Goal: Complete application form: Complete application form

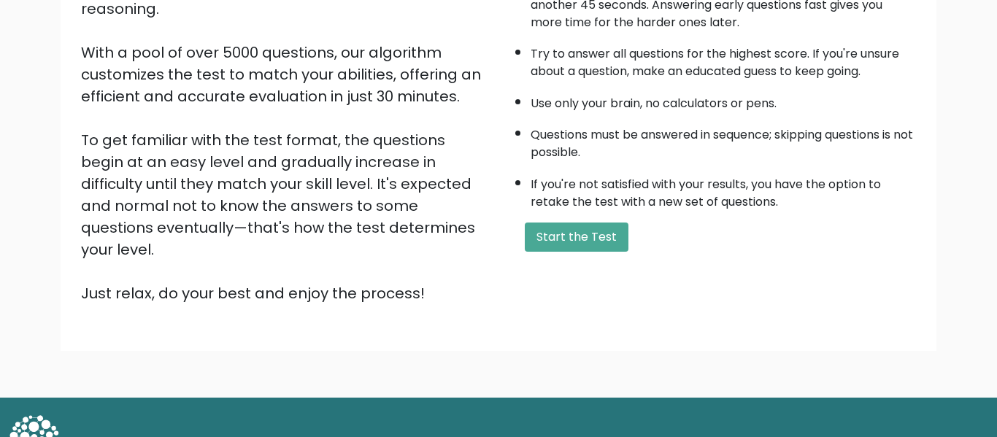
scroll to position [231, 0]
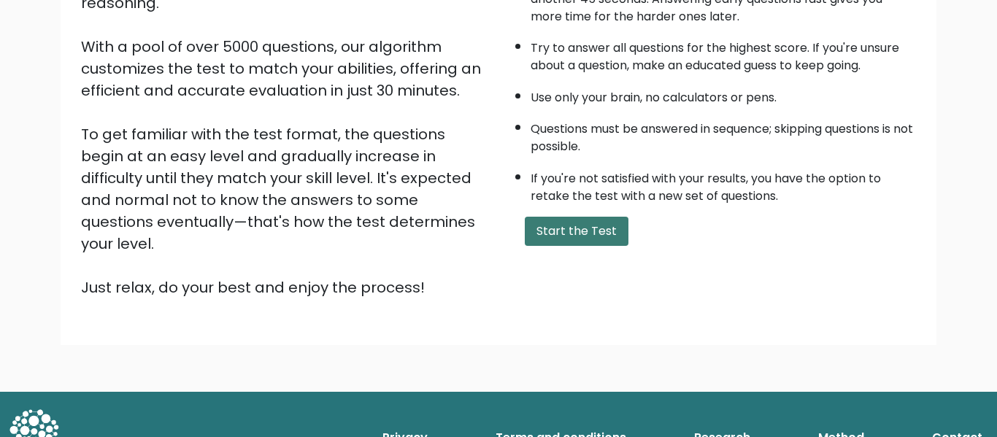
click at [549, 223] on button "Start the Test" at bounding box center [577, 231] width 104 height 29
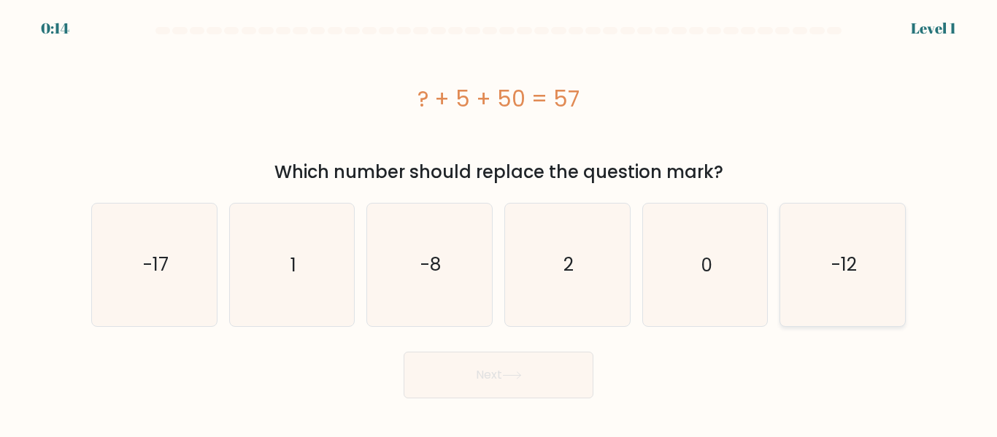
click at [903, 262] on icon "-12" at bounding box center [842, 265] width 122 height 122
click at [499, 223] on input "f. -12" at bounding box center [498, 221] width 1 height 4
radio input "true"
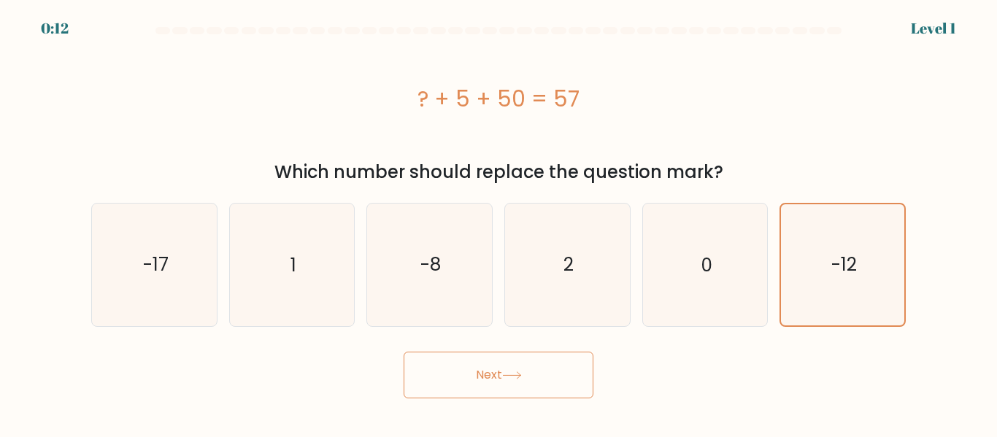
click at [526, 394] on button "Next" at bounding box center [498, 375] width 190 height 47
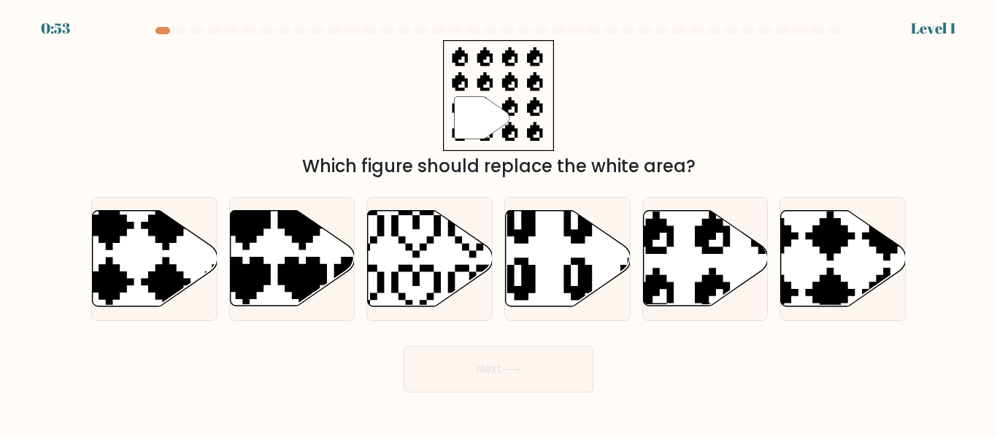
click at [921, 379] on form "a." at bounding box center [498, 210] width 997 height 366
click at [927, 387] on form "a." at bounding box center [498, 210] width 997 height 366
click at [682, 259] on icon at bounding box center [705, 259] width 125 height 96
click at [499, 223] on input "e." at bounding box center [498, 221] width 1 height 4
radio input "true"
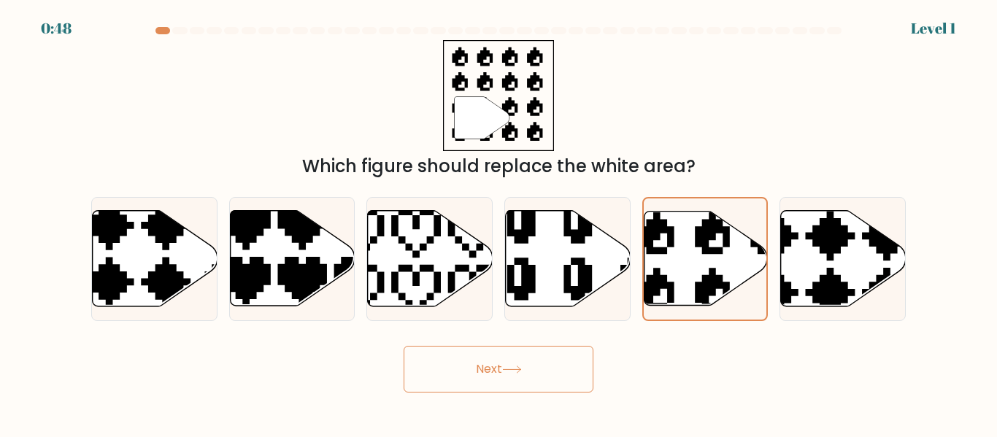
click at [568, 376] on button "Next" at bounding box center [498, 369] width 190 height 47
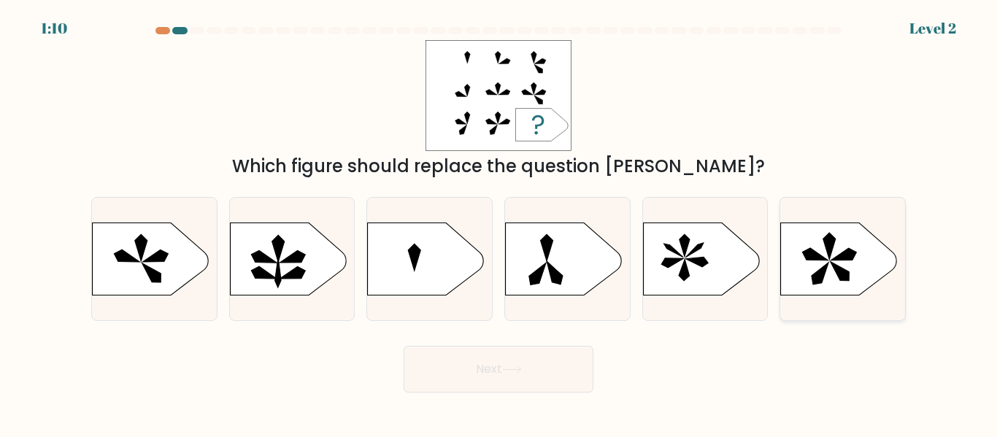
click at [828, 268] on icon at bounding box center [839, 259] width 117 height 73
click at [499, 223] on input "f." at bounding box center [498, 221] width 1 height 4
radio input "true"
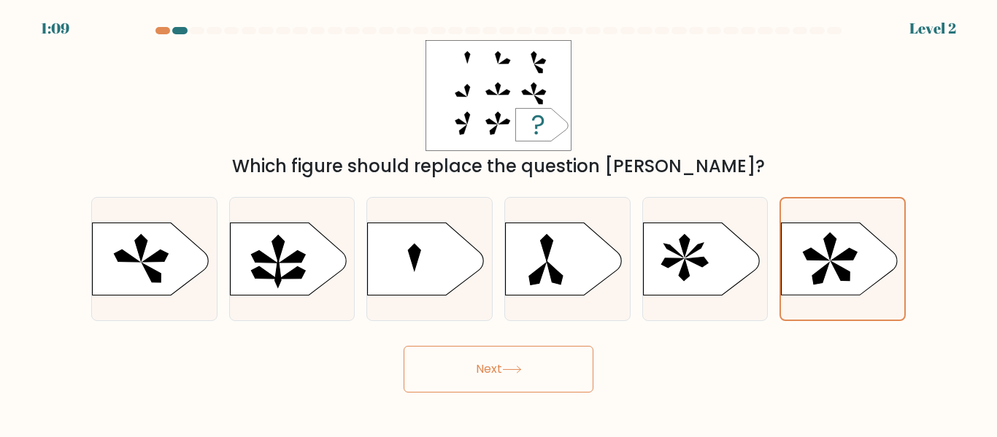
click at [571, 363] on button "Next" at bounding box center [498, 369] width 190 height 47
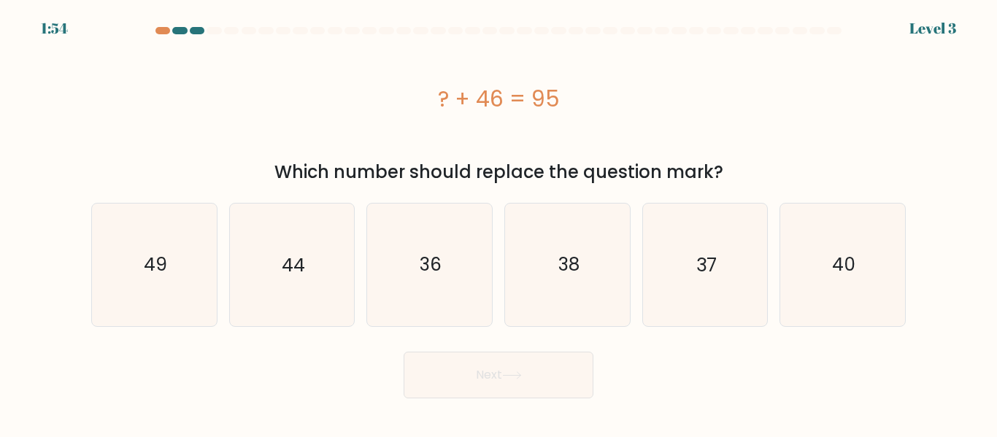
click at [567, 389] on button "Next" at bounding box center [498, 375] width 190 height 47
click at [505, 285] on div "38" at bounding box center [567, 264] width 126 height 123
click at [499, 223] on input "d. 38" at bounding box center [498, 221] width 1 height 4
radio input "true"
click at [518, 387] on button "Next" at bounding box center [498, 375] width 190 height 47
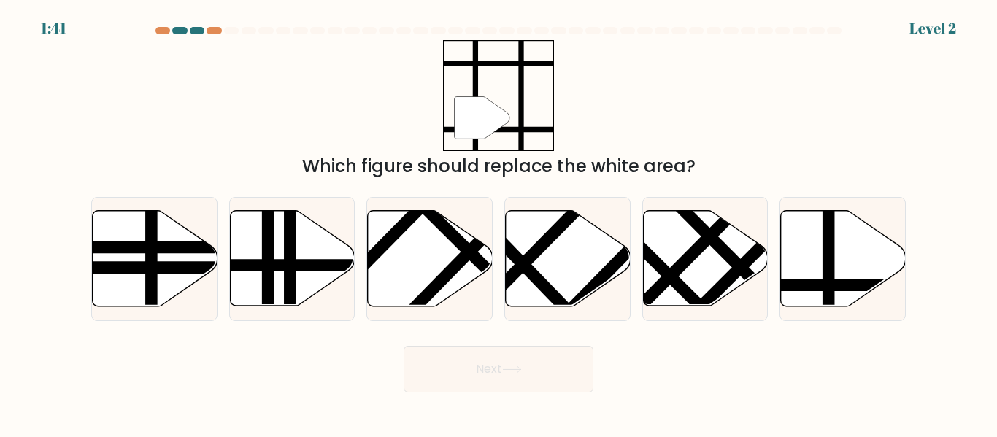
click at [525, 382] on button "Next" at bounding box center [498, 369] width 190 height 47
click at [536, 271] on line at bounding box center [551, 292] width 192 height 198
click at [499, 223] on input "d." at bounding box center [498, 221] width 1 height 4
radio input "true"
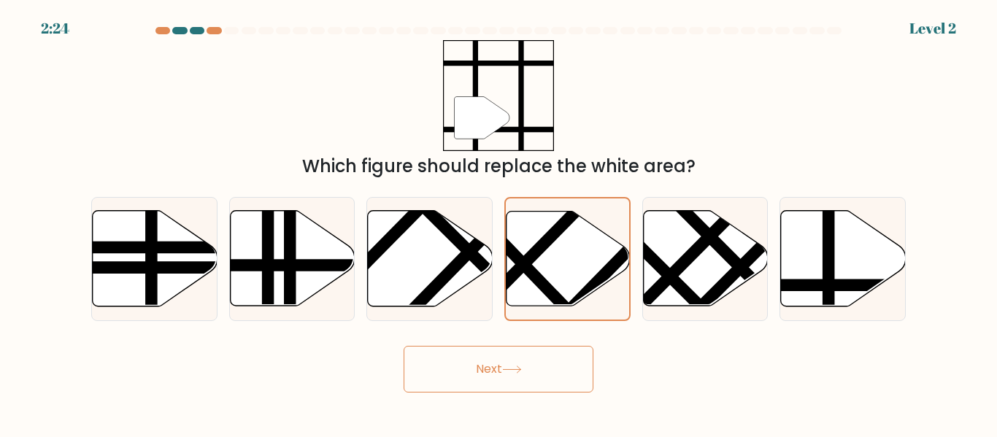
click at [513, 371] on icon at bounding box center [512, 370] width 20 height 8
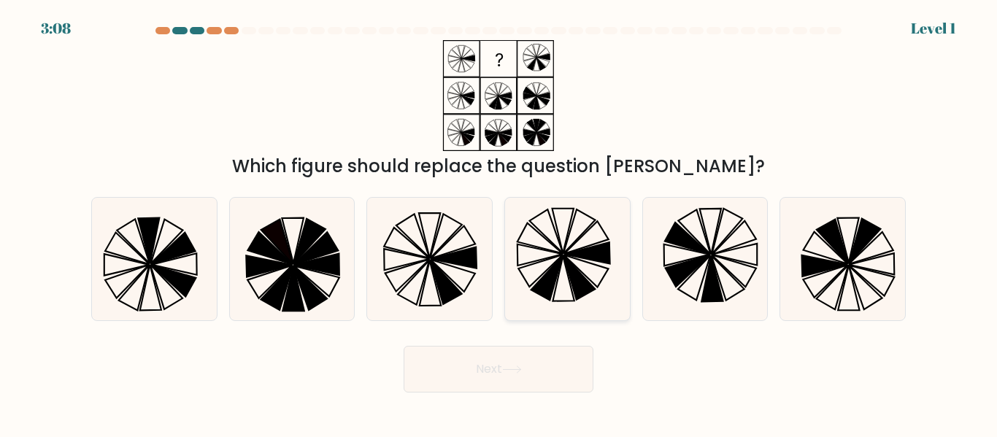
click at [561, 298] on icon at bounding box center [567, 259] width 122 height 122
click at [499, 223] on input "d." at bounding box center [498, 221] width 1 height 4
radio input "true"
click at [528, 391] on button "Next" at bounding box center [498, 369] width 190 height 47
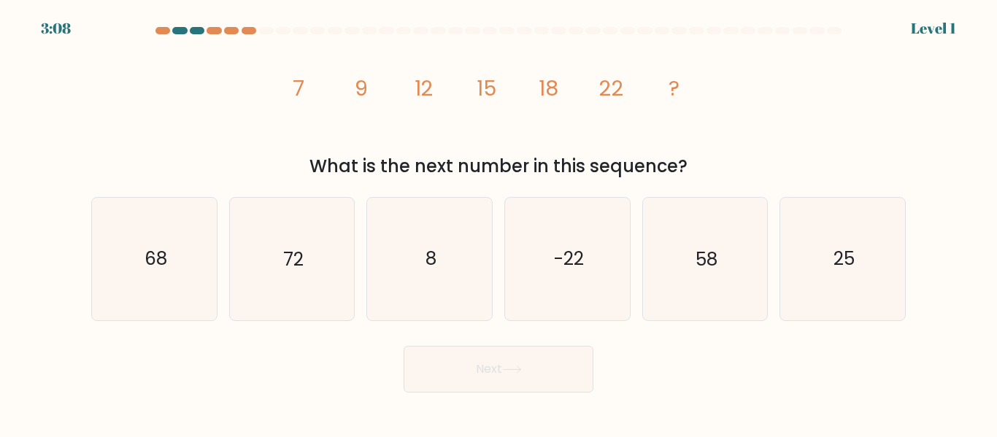
click at [550, 370] on button "Next" at bounding box center [498, 369] width 190 height 47
click at [581, 244] on icon "-22" at bounding box center [567, 259] width 122 height 122
click at [499, 223] on input "d. -22" at bounding box center [498, 221] width 1 height 4
radio input "true"
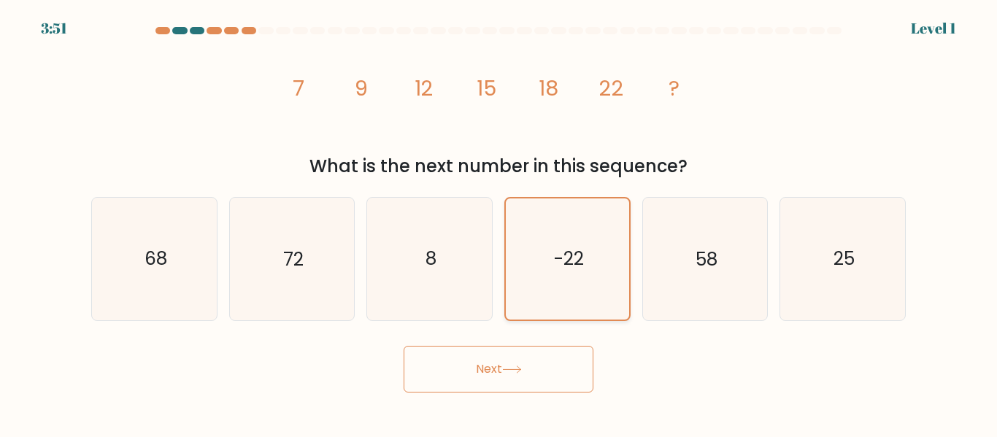
click at [554, 283] on icon "-22" at bounding box center [567, 258] width 120 height 120
click at [499, 223] on input "d. -22" at bounding box center [498, 221] width 1 height 4
click at [520, 384] on button "Next" at bounding box center [498, 369] width 190 height 47
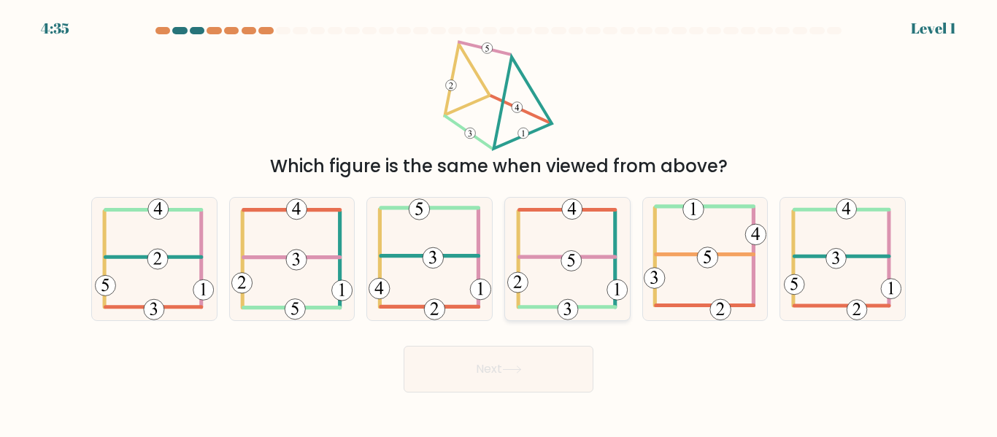
click at [561, 281] on icon at bounding box center [567, 259] width 120 height 122
click at [499, 223] on input "d." at bounding box center [498, 221] width 1 height 4
radio input "true"
click at [520, 371] on icon at bounding box center [512, 369] width 18 height 7
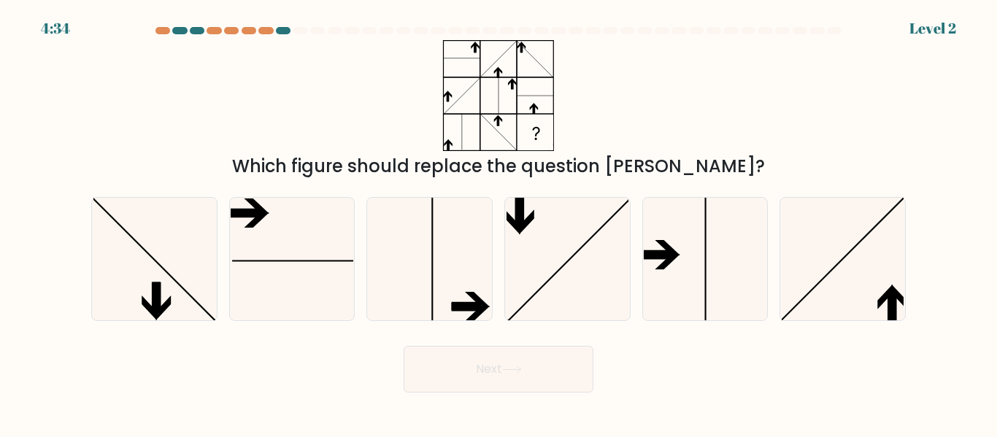
click at [501, 413] on body "4:34 Level 2" at bounding box center [498, 218] width 997 height 437
click at [545, 318] on icon at bounding box center [567, 259] width 122 height 122
click at [499, 223] on input "d." at bounding box center [498, 221] width 1 height 4
radio input "true"
click at [541, 334] on form at bounding box center [498, 210] width 997 height 366
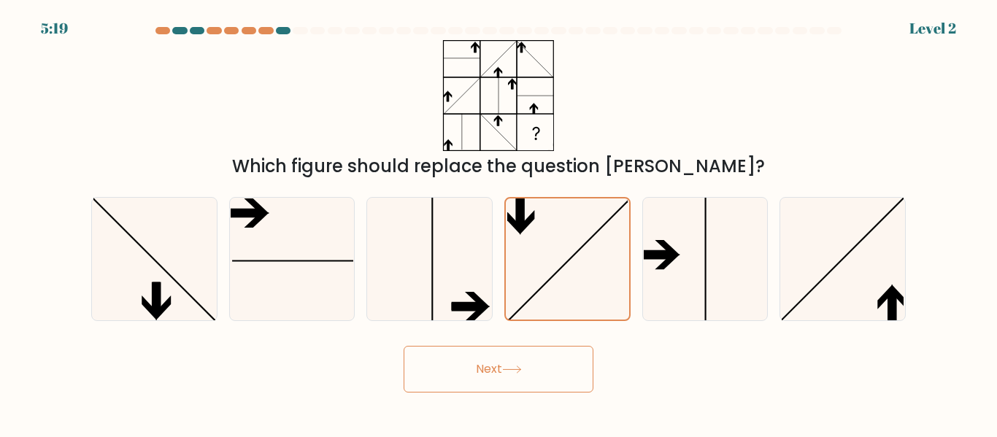
click at [530, 355] on button "Next" at bounding box center [498, 369] width 190 height 47
click at [544, 250] on icon at bounding box center [567, 258] width 120 height 120
click at [499, 223] on input "d." at bounding box center [498, 221] width 1 height 4
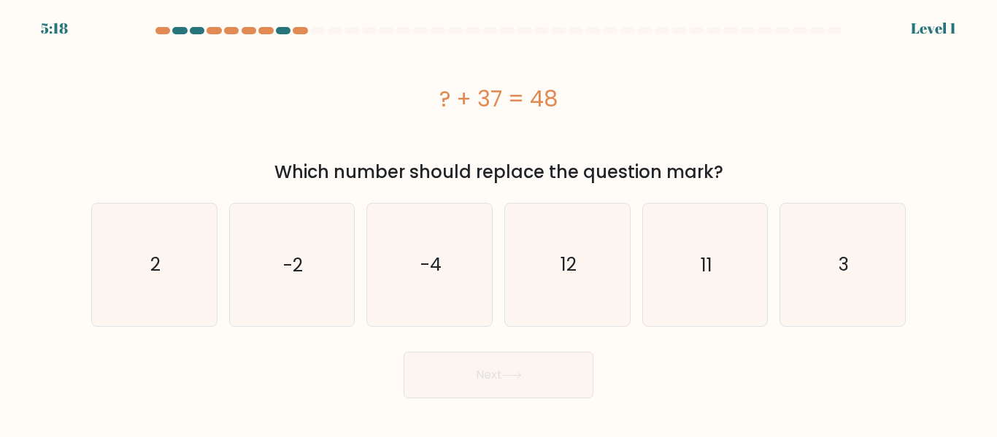
click at [518, 371] on icon at bounding box center [512, 375] width 20 height 8
click at [524, 383] on button "Next" at bounding box center [498, 375] width 190 height 47
click at [525, 383] on button "Next" at bounding box center [498, 375] width 190 height 47
click at [533, 368] on button "Next" at bounding box center [498, 375] width 190 height 47
click at [552, 324] on icon "12" at bounding box center [567, 265] width 122 height 122
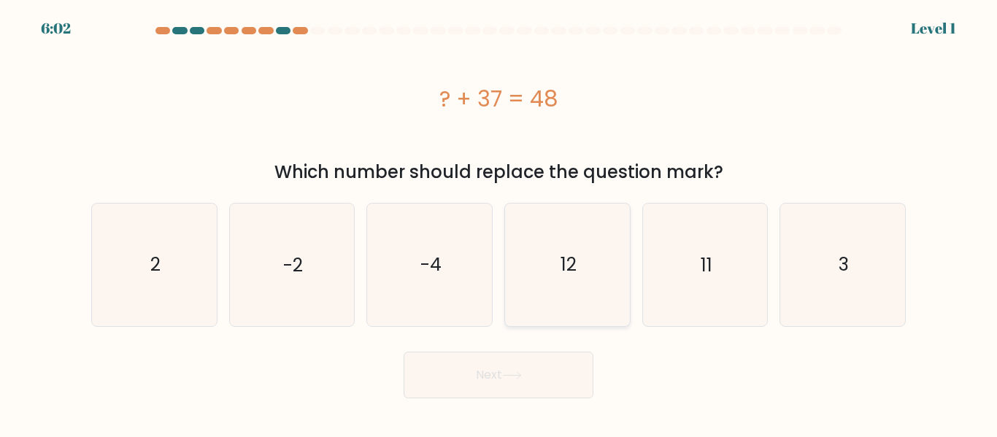
click at [499, 223] on input "d. 12" at bounding box center [498, 221] width 1 height 4
radio input "true"
click at [518, 393] on button "Next" at bounding box center [498, 375] width 190 height 47
click at [560, 311] on icon "12" at bounding box center [567, 264] width 120 height 120
click at [499, 223] on input "d. 12" at bounding box center [498, 221] width 1 height 4
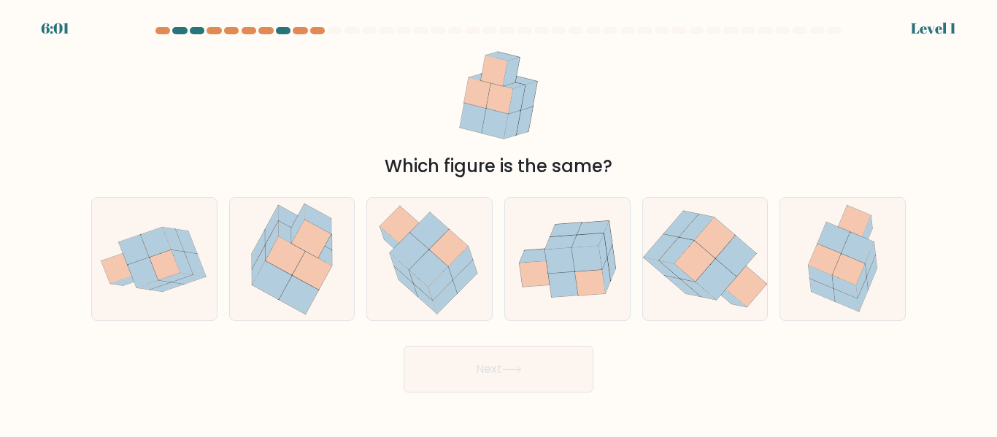
click at [523, 390] on button "Next" at bounding box center [498, 369] width 190 height 47
click at [578, 291] on icon at bounding box center [590, 283] width 30 height 26
click at [499, 223] on input "d." at bounding box center [498, 221] width 1 height 4
radio input "true"
click at [546, 347] on button "Next" at bounding box center [498, 369] width 190 height 47
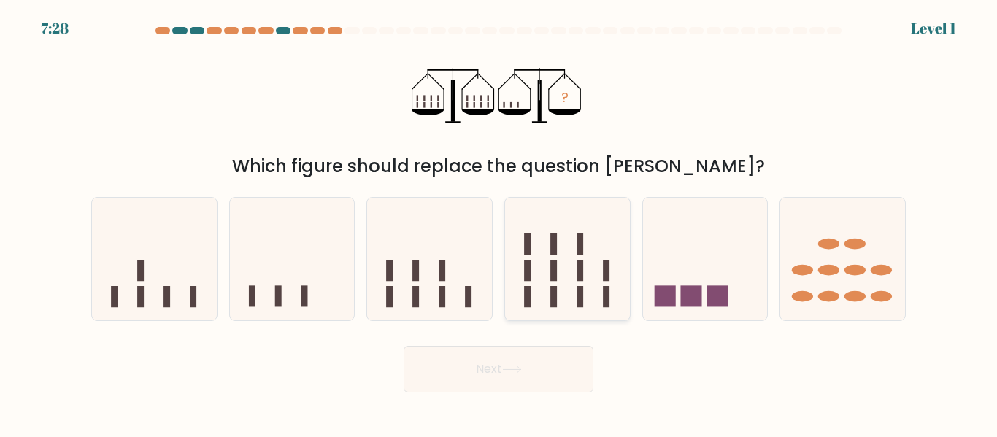
click at [586, 284] on icon at bounding box center [567, 258] width 125 height 103
click at [499, 223] on input "d." at bounding box center [498, 221] width 1 height 4
radio input "true"
click at [549, 320] on div at bounding box center [567, 258] width 126 height 123
click at [499, 223] on input "d." at bounding box center [498, 221] width 1 height 4
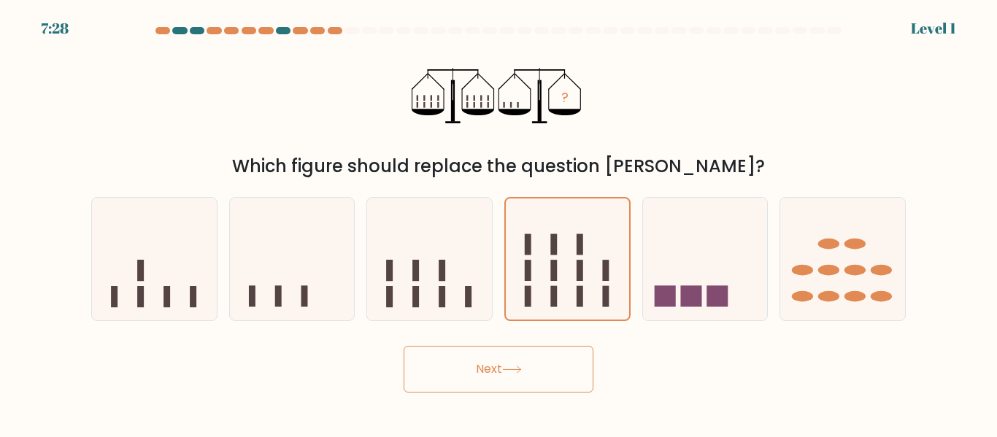
click at [525, 381] on button "Next" at bounding box center [498, 369] width 190 height 47
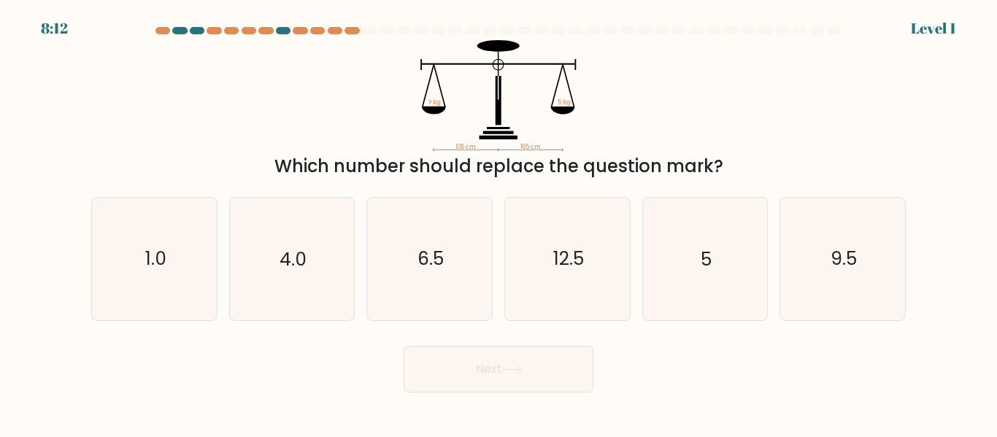
click at [534, 375] on button "Next" at bounding box center [498, 369] width 190 height 47
click at [581, 279] on icon "12.5" at bounding box center [567, 259] width 122 height 122
click at [499, 223] on input "d. 12.5" at bounding box center [498, 221] width 1 height 4
radio input "true"
click at [520, 376] on button "Next" at bounding box center [498, 369] width 190 height 47
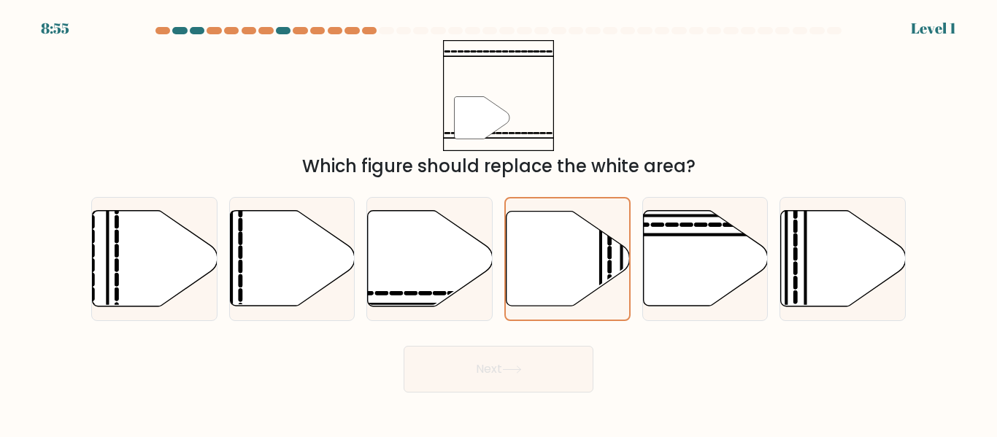
click at [538, 348] on button "Next" at bounding box center [498, 369] width 190 height 47
click at [522, 401] on body "8:54 Level 1" at bounding box center [498, 218] width 997 height 437
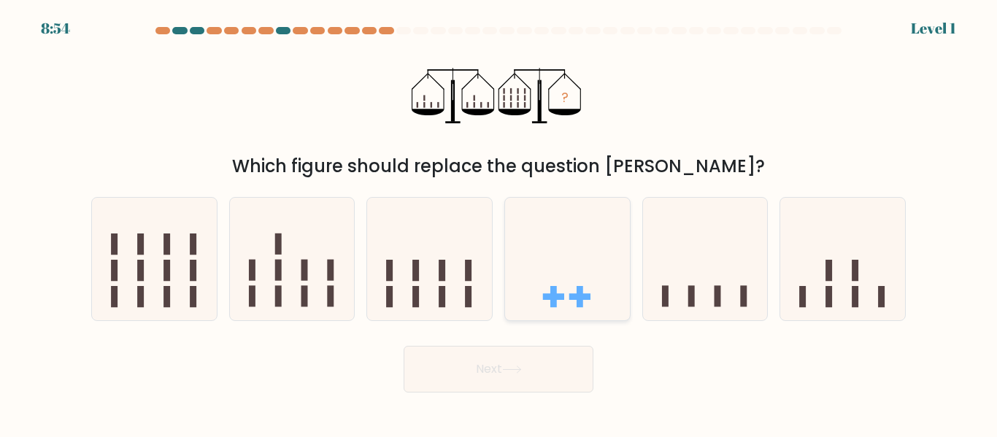
click at [572, 298] on rect at bounding box center [579, 296] width 21 height 7
click at [499, 223] on input "d." at bounding box center [498, 221] width 1 height 4
radio input "true"
click at [556, 318] on div at bounding box center [567, 258] width 126 height 123
click at [499, 223] on input "d." at bounding box center [498, 221] width 1 height 4
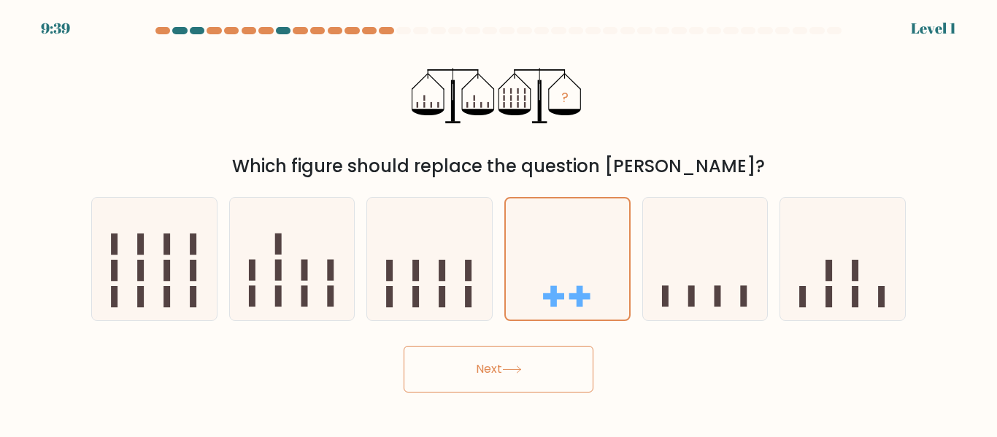
click at [518, 383] on button "Next" at bounding box center [498, 369] width 190 height 47
click at [518, 382] on button "Next" at bounding box center [498, 369] width 190 height 47
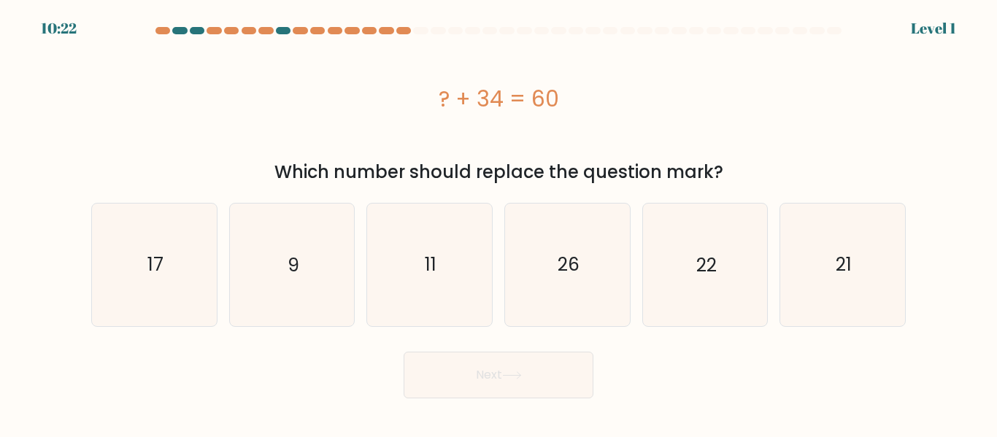
click at [536, 356] on button "Next" at bounding box center [498, 375] width 190 height 47
click at [536, 366] on button "Next" at bounding box center [498, 375] width 190 height 47
click at [563, 304] on icon "26" at bounding box center [567, 265] width 122 height 122
click at [499, 223] on input "d. 26" at bounding box center [498, 221] width 1 height 4
radio input "true"
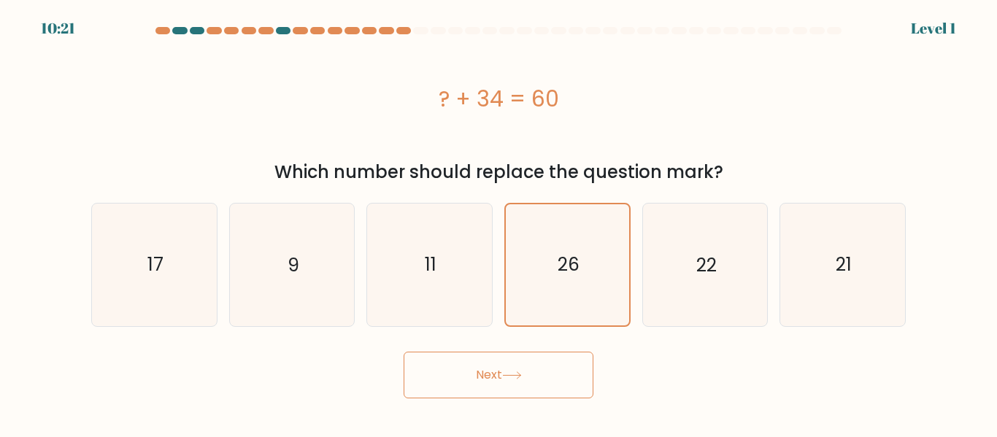
click at [524, 382] on button "Next" at bounding box center [498, 375] width 190 height 47
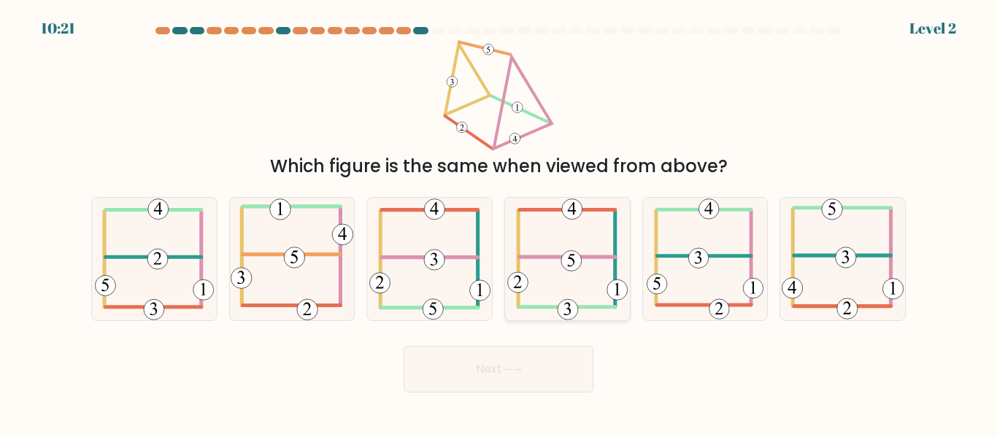
click at [559, 317] on icon at bounding box center [567, 259] width 120 height 122
click at [499, 223] on input "d." at bounding box center [498, 221] width 1 height 4
radio input "true"
click at [557, 320] on div at bounding box center [567, 258] width 126 height 123
click at [499, 223] on input "d." at bounding box center [498, 221] width 1 height 4
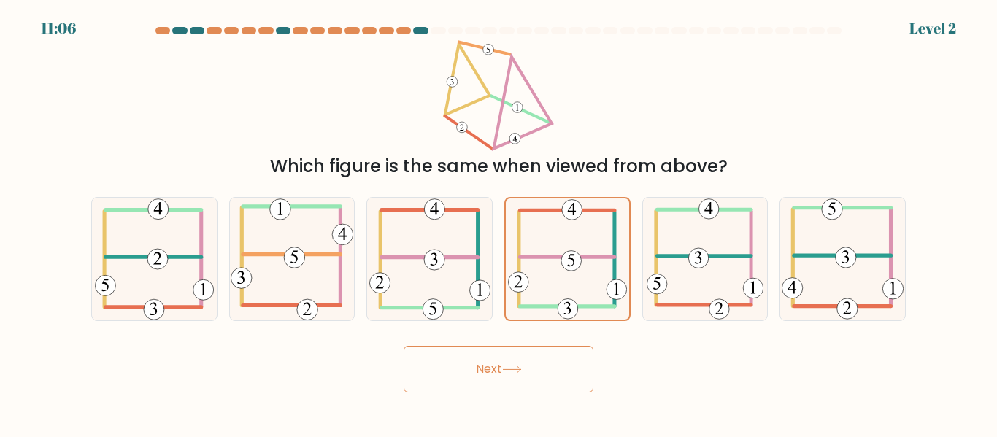
click at [528, 364] on button "Next" at bounding box center [498, 369] width 190 height 47
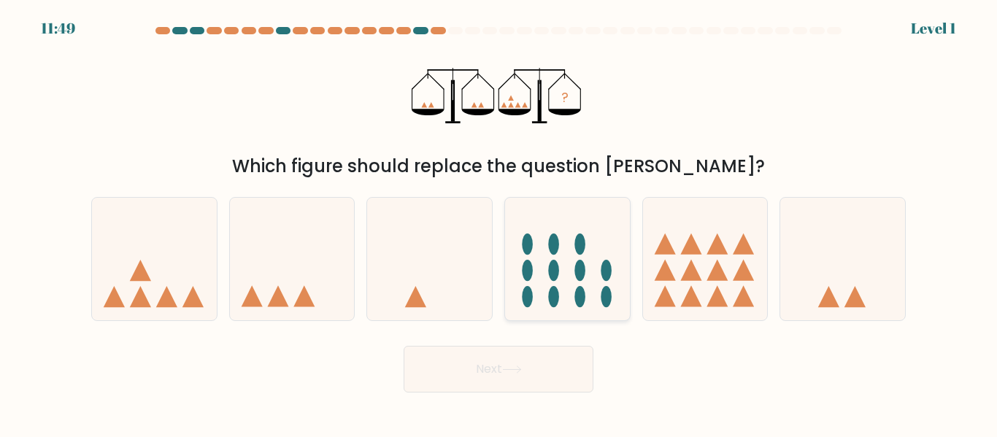
click at [568, 293] on icon at bounding box center [567, 258] width 125 height 103
click at [499, 223] on input "d." at bounding box center [498, 221] width 1 height 4
radio input "true"
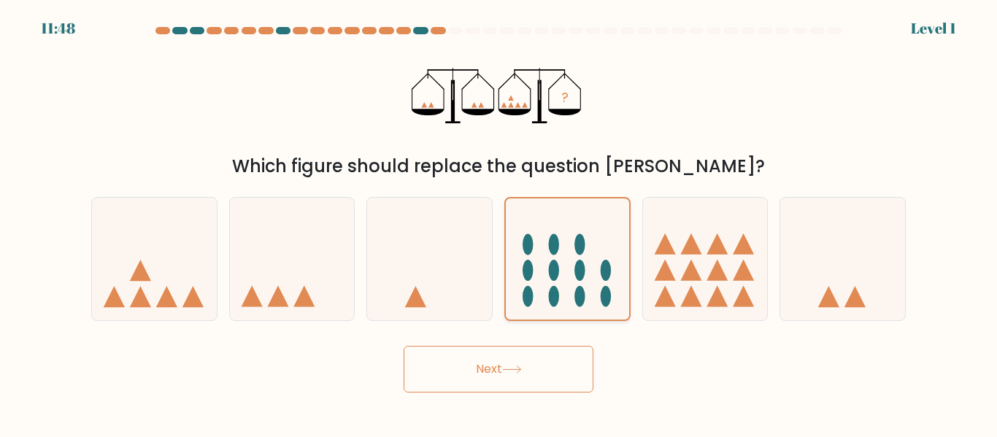
click at [570, 290] on icon at bounding box center [567, 259] width 123 height 102
click at [499, 223] on input "d." at bounding box center [498, 221] width 1 height 4
click at [522, 371] on icon at bounding box center [512, 370] width 20 height 8
click at [514, 390] on button "Next" at bounding box center [498, 369] width 190 height 47
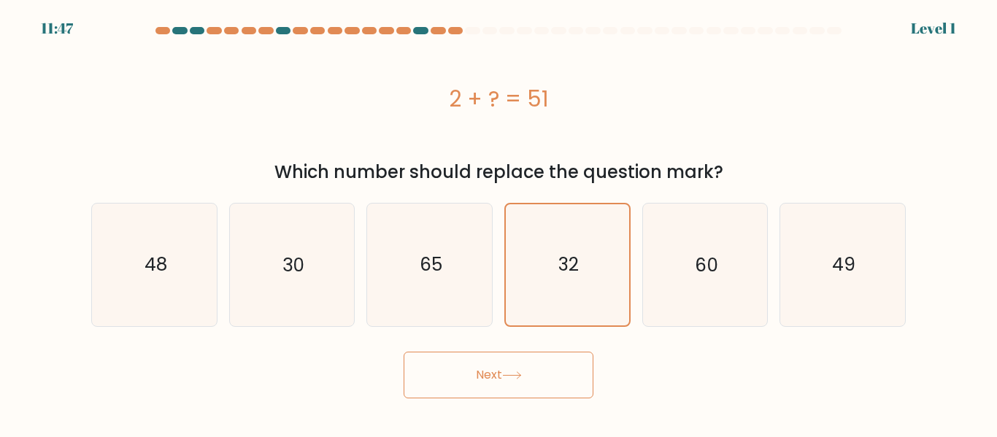
click at [536, 336] on form "a." at bounding box center [498, 212] width 997 height 371
click at [572, 275] on text "32" at bounding box center [568, 265] width 20 height 26
click at [499, 223] on input "d. 32" at bounding box center [498, 221] width 1 height 4
click at [531, 340] on form "a." at bounding box center [498, 212] width 997 height 371
click at [565, 290] on icon "32" at bounding box center [567, 264] width 120 height 120
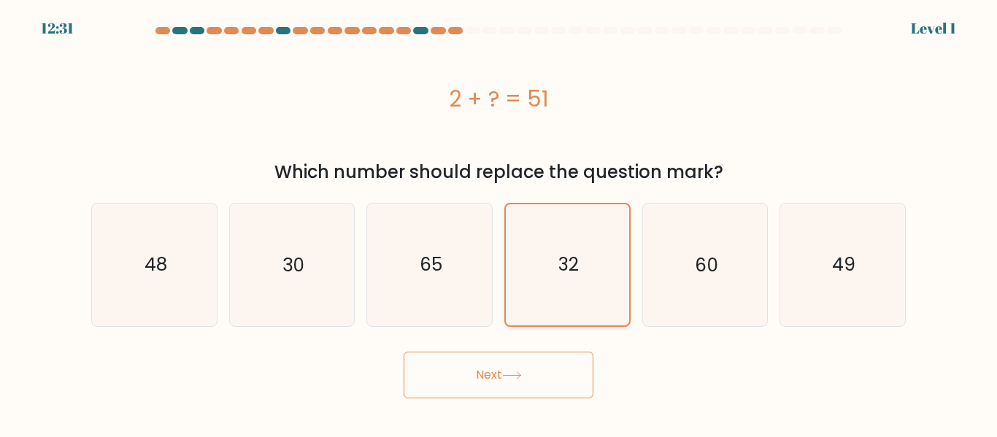
click at [499, 223] on input "d. 32" at bounding box center [498, 221] width 1 height 4
click at [528, 376] on button "Next" at bounding box center [498, 375] width 190 height 47
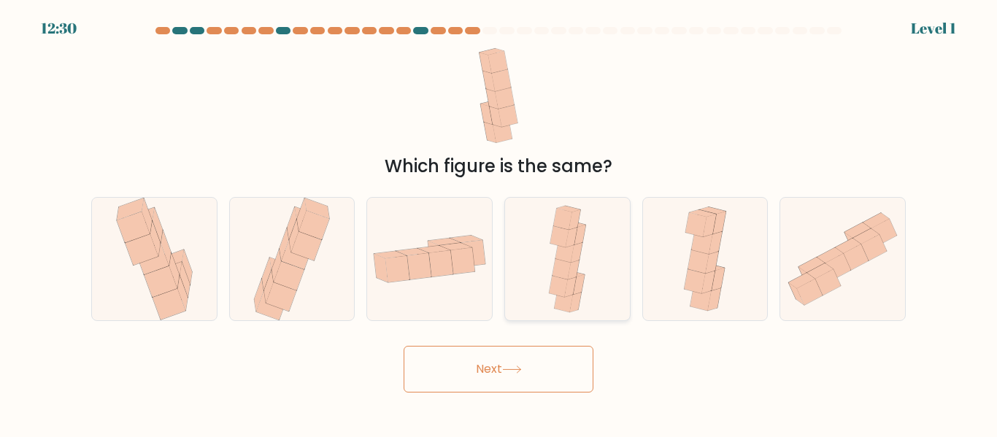
click at [584, 271] on icon at bounding box center [567, 259] width 49 height 122
click at [499, 223] on input "d." at bounding box center [498, 221] width 1 height 4
radio input "true"
click at [531, 349] on button "Next" at bounding box center [498, 369] width 190 height 47
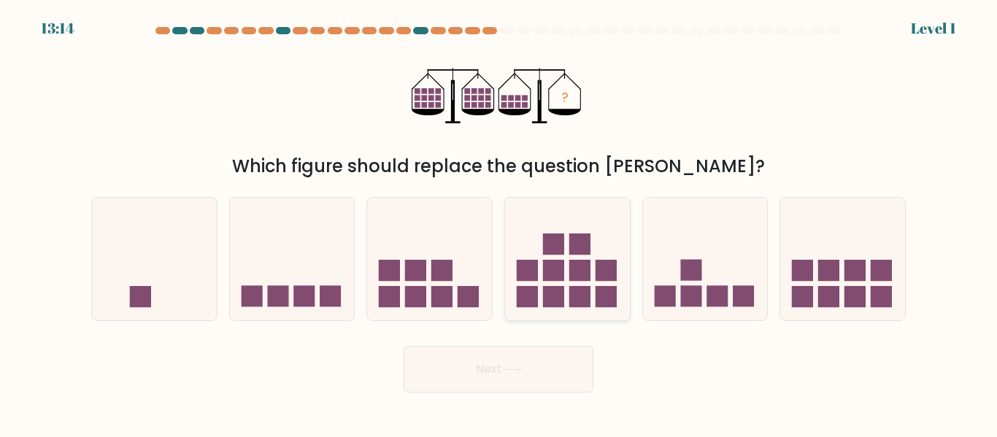
click at [549, 312] on div at bounding box center [567, 258] width 126 height 123
click at [499, 223] on input "d." at bounding box center [498, 221] width 1 height 4
radio input "true"
click at [548, 310] on div at bounding box center [567, 258] width 126 height 123
click at [499, 223] on input "d." at bounding box center [498, 221] width 1 height 4
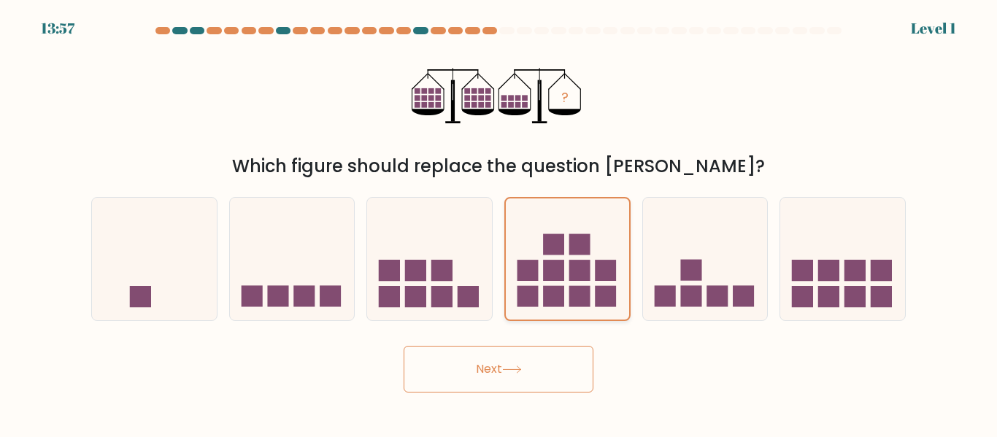
click at [588, 253] on rect at bounding box center [579, 244] width 21 height 21
click at [499, 223] on input "d." at bounding box center [498, 221] width 1 height 4
click at [543, 331] on form at bounding box center [498, 210] width 997 height 366
click at [595, 244] on icon at bounding box center [567, 259] width 123 height 102
click at [499, 223] on input "d." at bounding box center [498, 221] width 1 height 4
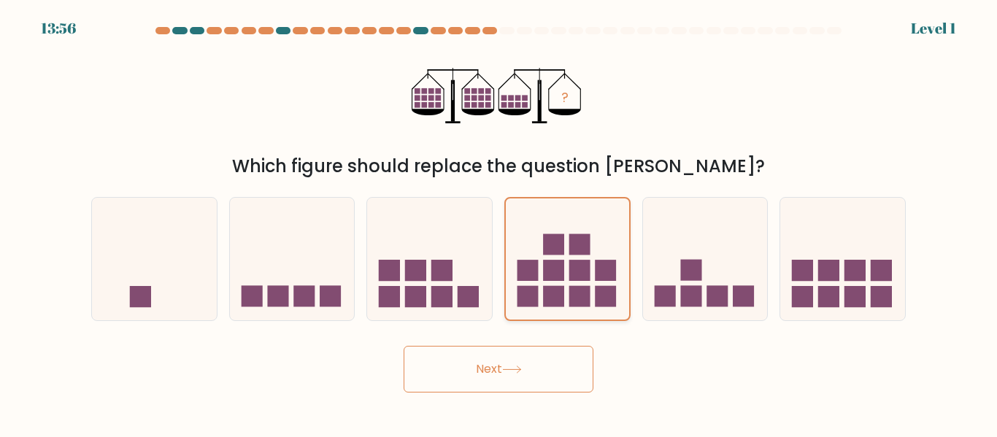
click at [580, 276] on rect at bounding box center [579, 270] width 21 height 21
click at [499, 223] on input "d." at bounding box center [498, 221] width 1 height 4
click at [552, 320] on div at bounding box center [567, 258] width 126 height 123
click at [499, 223] on input "d." at bounding box center [498, 221] width 1 height 4
click at [522, 388] on button "Next" at bounding box center [498, 369] width 190 height 47
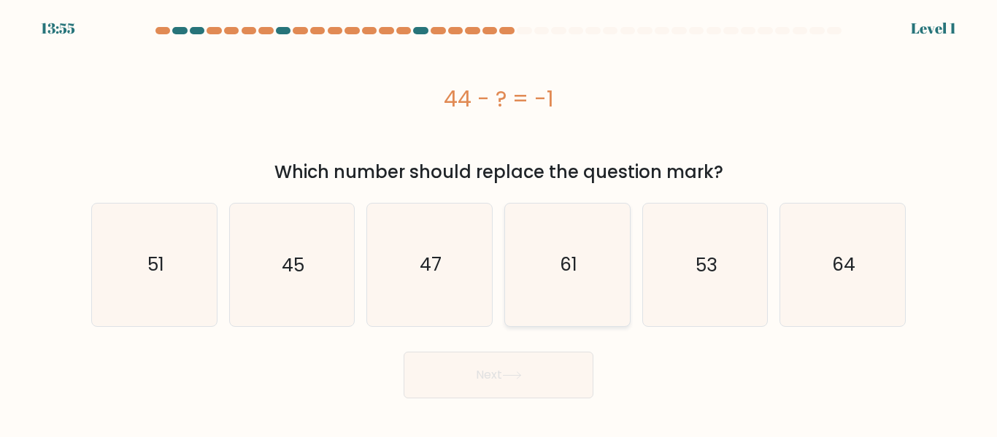
click at [571, 285] on icon "61" at bounding box center [567, 265] width 122 height 122
click at [499, 223] on input "d. 61" at bounding box center [498, 221] width 1 height 4
radio input "true"
click at [587, 293] on icon "61" at bounding box center [567, 264] width 120 height 120
click at [499, 223] on input "d. 61" at bounding box center [498, 221] width 1 height 4
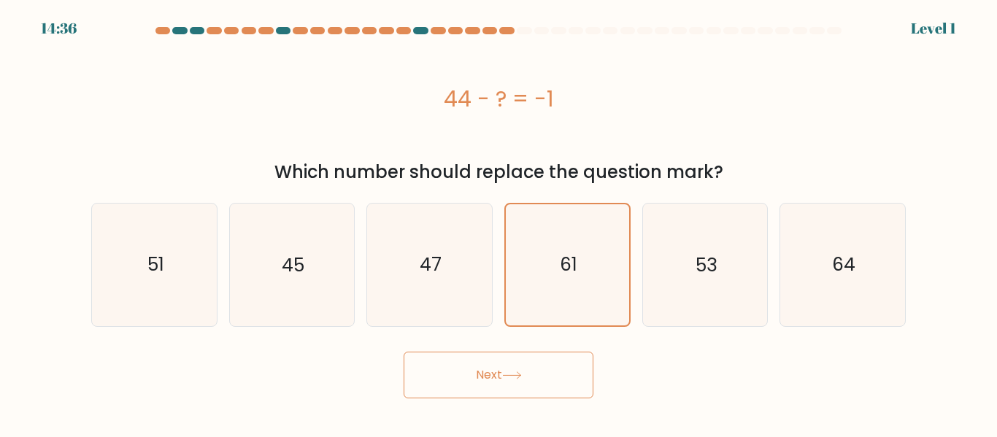
click at [563, 360] on button "Next" at bounding box center [498, 375] width 190 height 47
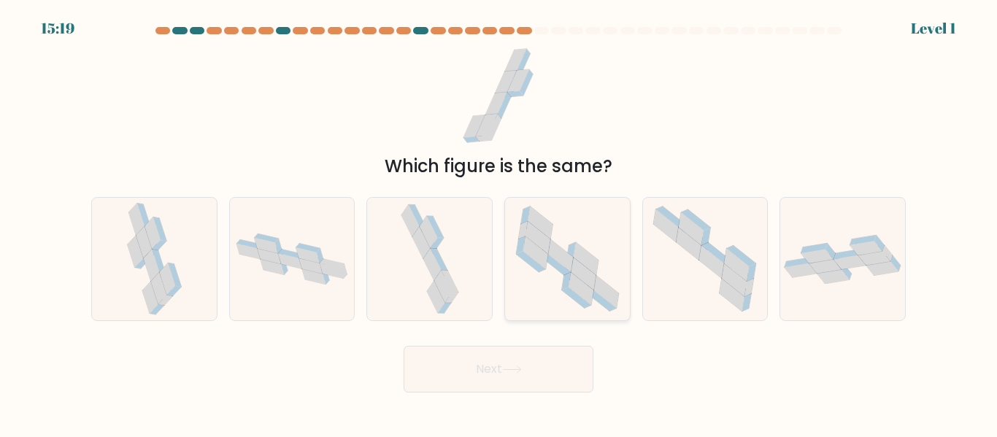
click at [571, 303] on icon at bounding box center [567, 259] width 122 height 122
click at [499, 223] on input "d." at bounding box center [498, 221] width 1 height 4
radio input "true"
click at [550, 380] on button "Next" at bounding box center [498, 369] width 190 height 47
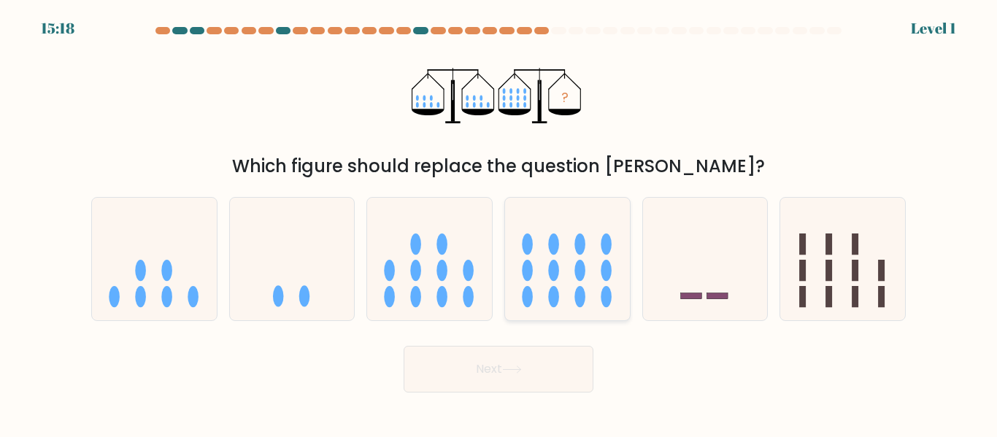
click at [591, 287] on icon at bounding box center [567, 258] width 125 height 103
click at [499, 223] on input "d." at bounding box center [498, 221] width 1 height 4
radio input "true"
click at [556, 374] on button "Next" at bounding box center [498, 369] width 190 height 47
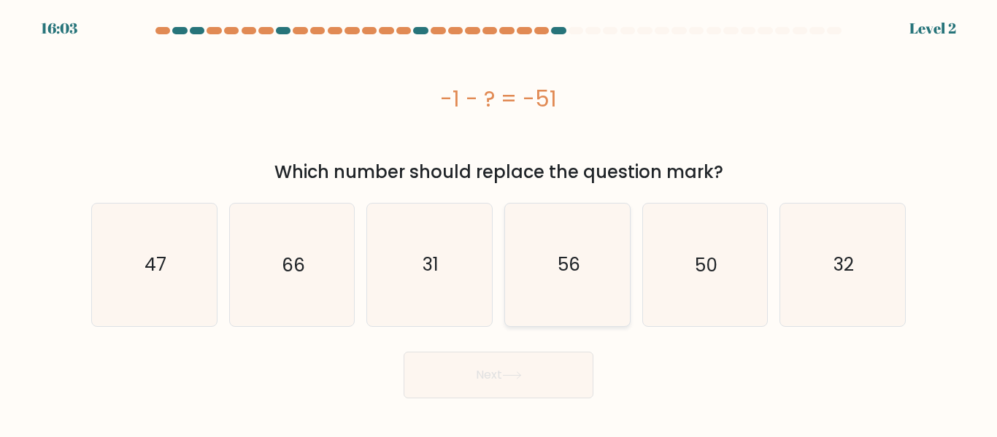
click at [579, 293] on icon "56" at bounding box center [567, 265] width 122 height 122
click at [499, 223] on input "d. 56" at bounding box center [498, 221] width 1 height 4
radio input "true"
click at [544, 376] on button "Next" at bounding box center [498, 375] width 190 height 47
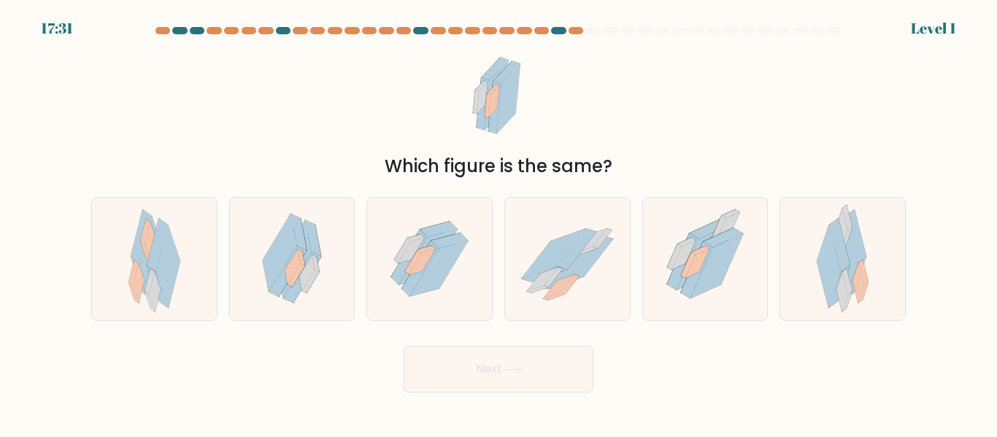
click at [559, 387] on button "Next" at bounding box center [498, 369] width 190 height 47
click at [598, 269] on icon at bounding box center [567, 259] width 125 height 102
click at [499, 223] on input "d." at bounding box center [498, 221] width 1 height 4
radio input "true"
click at [555, 383] on button "Next" at bounding box center [498, 369] width 190 height 47
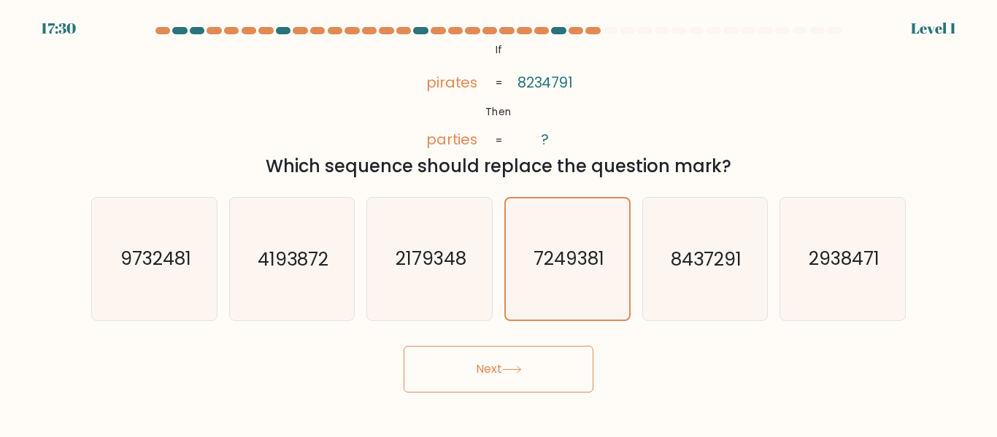
click at [555, 378] on button "Next" at bounding box center [498, 369] width 190 height 47
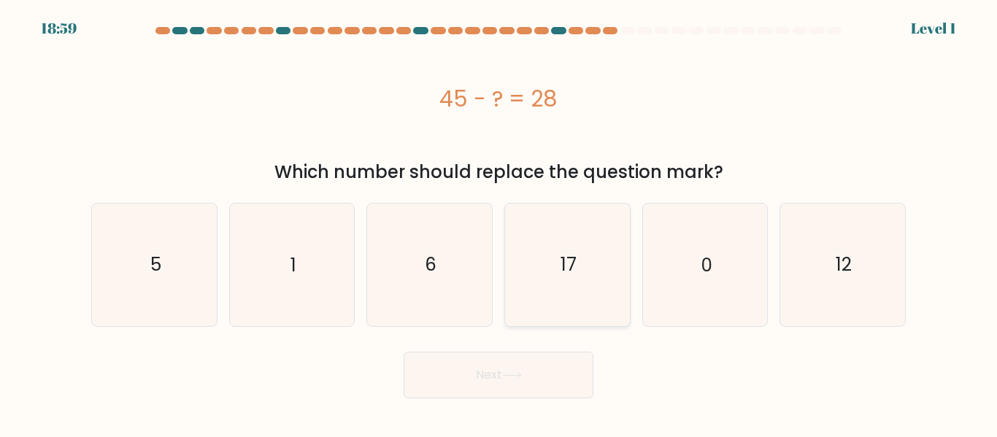
click at [594, 277] on icon "17" at bounding box center [567, 265] width 122 height 122
click at [499, 223] on input "d. 17" at bounding box center [498, 221] width 1 height 4
radio input "true"
click at [564, 379] on button "Next" at bounding box center [498, 375] width 190 height 47
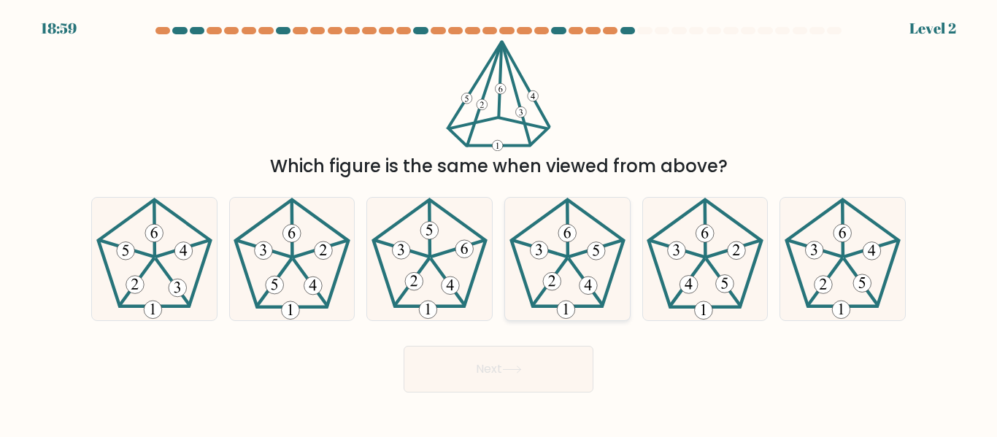
click at [598, 296] on icon at bounding box center [567, 259] width 122 height 122
click at [499, 223] on input "d." at bounding box center [498, 221] width 1 height 4
radio input "true"
click at [560, 382] on button "Next" at bounding box center [498, 369] width 190 height 47
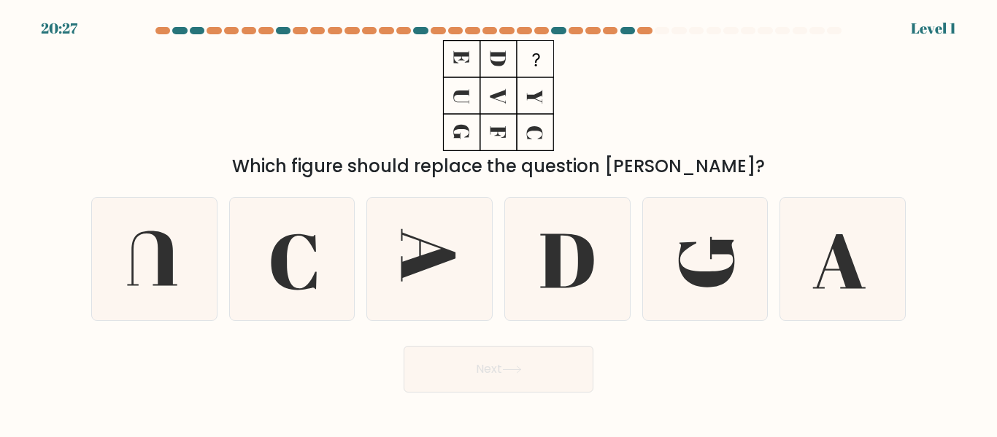
click at [563, 371] on button "Next" at bounding box center [498, 369] width 190 height 47
click at [581, 295] on icon at bounding box center [567, 259] width 122 height 122
click at [499, 223] on input "d." at bounding box center [498, 221] width 1 height 4
radio input "true"
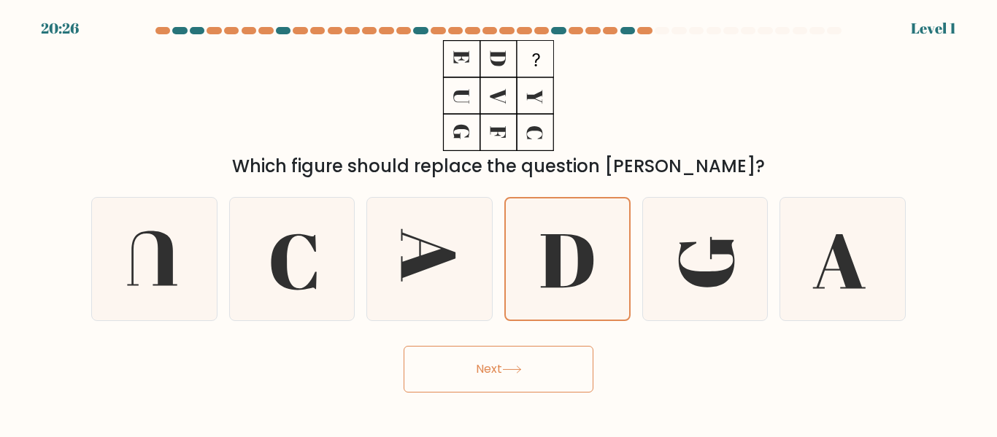
click at [549, 391] on button "Next" at bounding box center [498, 369] width 190 height 47
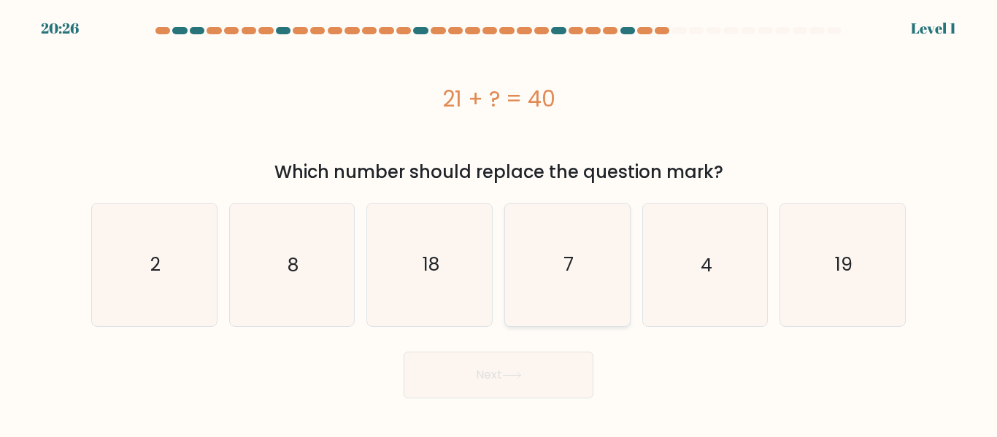
click at [576, 298] on icon "7" at bounding box center [567, 265] width 122 height 122
click at [499, 223] on input "d. 7" at bounding box center [498, 221] width 1 height 4
radio input "true"
click at [563, 364] on button "Next" at bounding box center [498, 375] width 190 height 47
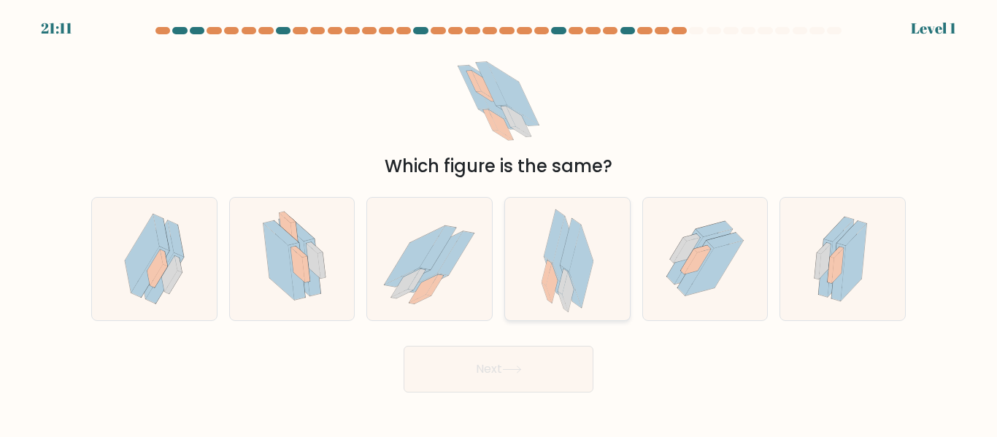
click at [611, 273] on div at bounding box center [567, 258] width 126 height 123
click at [499, 223] on input "d." at bounding box center [498, 221] width 1 height 4
radio input "true"
click at [560, 366] on button "Next" at bounding box center [498, 369] width 190 height 47
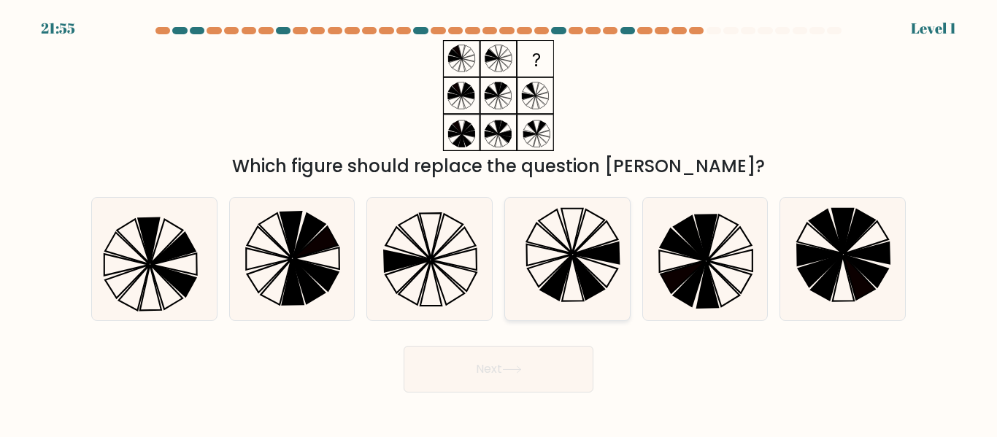
click at [594, 289] on icon at bounding box center [587, 277] width 31 height 45
click at [499, 223] on input "d." at bounding box center [498, 221] width 1 height 4
radio input "true"
click at [575, 353] on button "Next" at bounding box center [498, 369] width 190 height 47
click at [576, 368] on button "Next" at bounding box center [498, 369] width 190 height 47
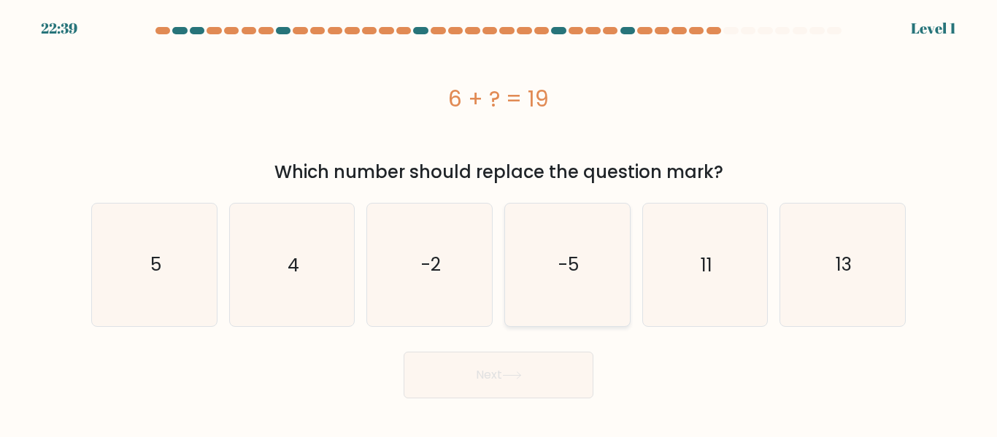
click at [597, 284] on icon "-5" at bounding box center [567, 265] width 122 height 122
click at [499, 223] on input "d. -5" at bounding box center [498, 221] width 1 height 4
radio input "true"
click at [590, 321] on icon "-5" at bounding box center [567, 264] width 120 height 120
click at [499, 223] on input "d. -5" at bounding box center [498, 221] width 1 height 4
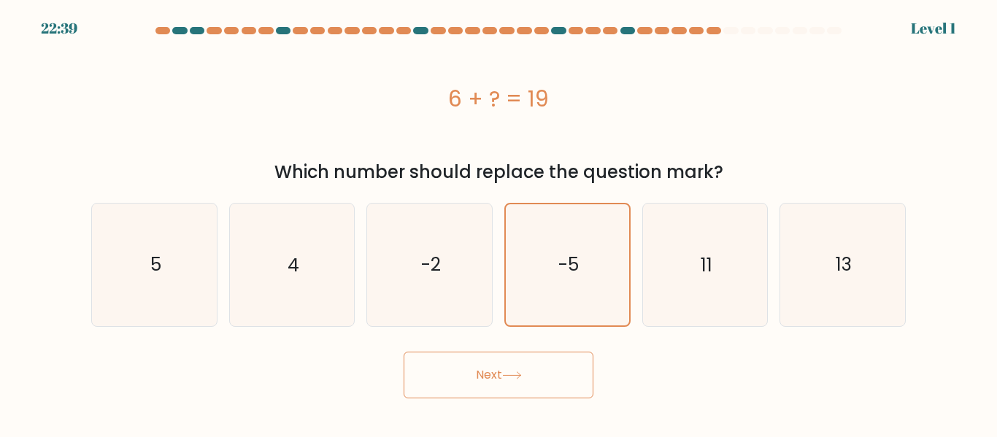
click at [573, 378] on button "Next" at bounding box center [498, 375] width 190 height 47
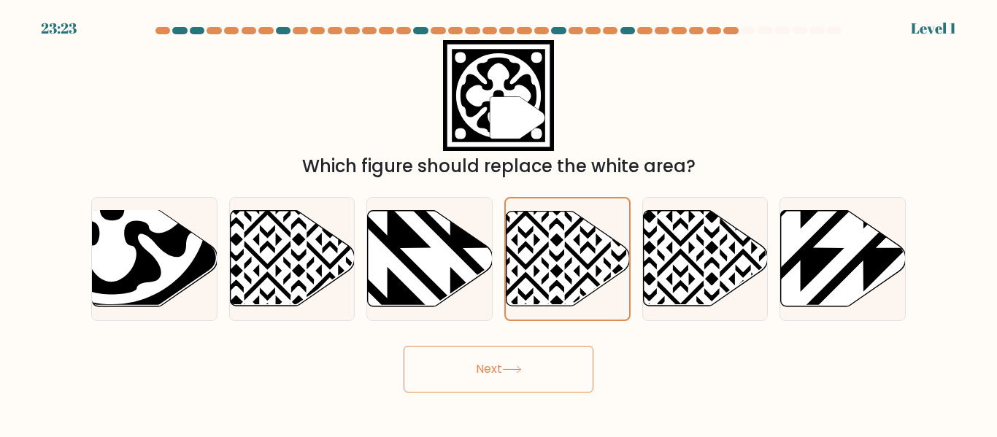
click at [576, 339] on div "Next" at bounding box center [498, 366] width 832 height 54
click at [560, 379] on button "Next" at bounding box center [498, 369] width 190 height 47
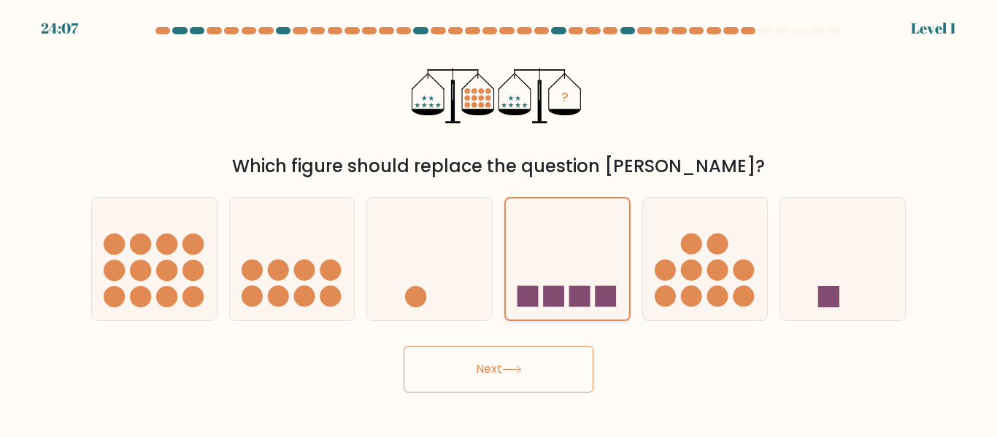
click at [587, 301] on rect at bounding box center [579, 296] width 21 height 21
click at [499, 223] on input "d." at bounding box center [498, 221] width 1 height 4
click at [561, 367] on button "Next" at bounding box center [498, 369] width 190 height 47
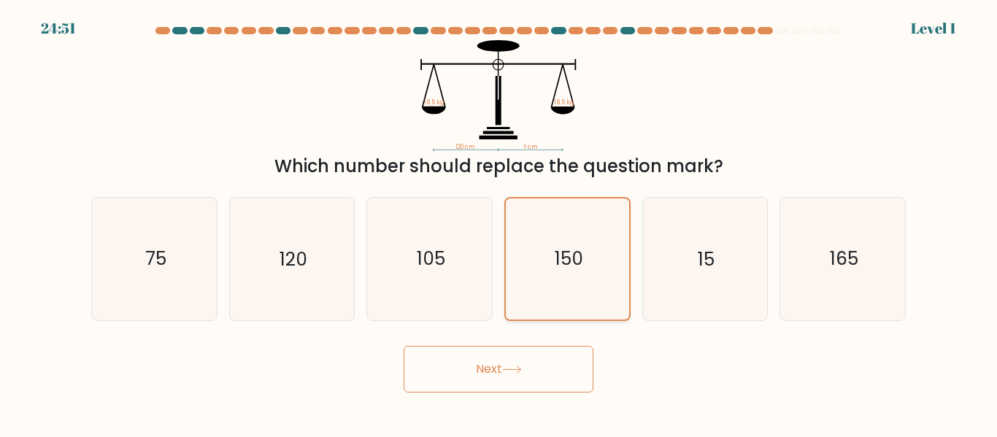
click at [598, 294] on icon "150" at bounding box center [567, 258] width 120 height 120
click at [499, 223] on input "d. 150" at bounding box center [498, 221] width 1 height 4
click at [555, 366] on button "Next" at bounding box center [498, 369] width 190 height 47
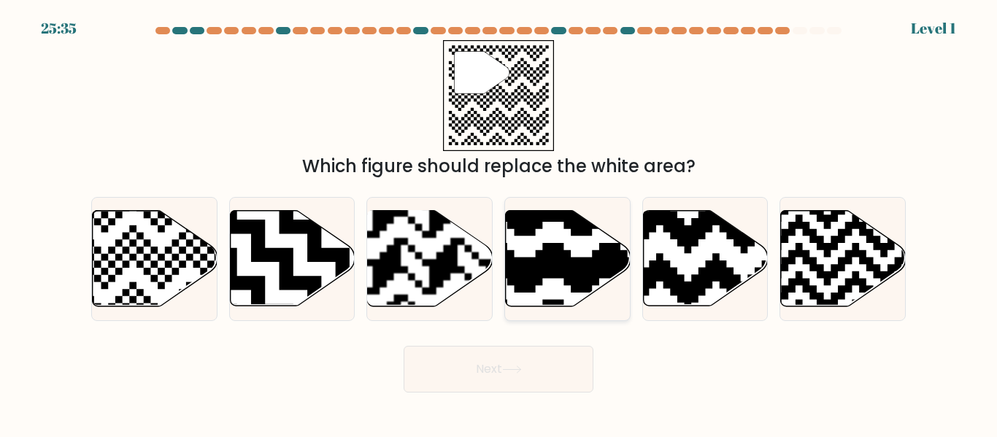
click at [581, 301] on icon at bounding box center [568, 259] width 125 height 96
click at [499, 223] on input "d." at bounding box center [498, 221] width 1 height 4
radio input "true"
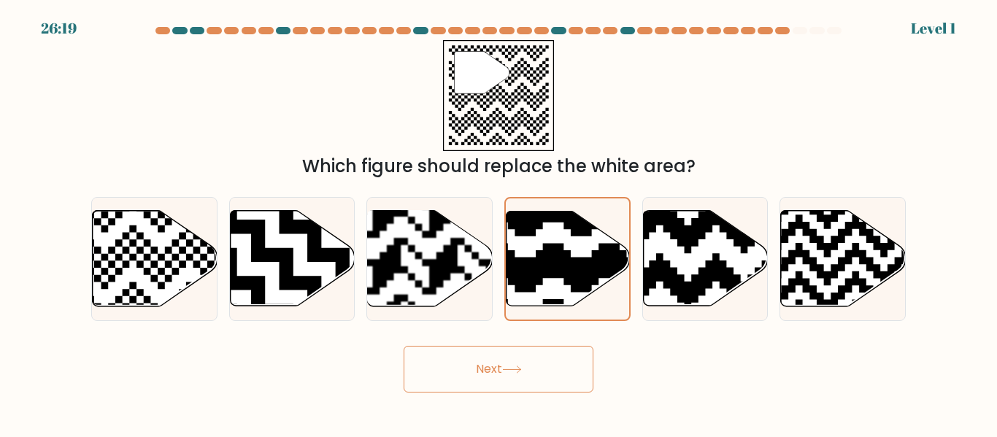
click at [554, 371] on button "Next" at bounding box center [498, 369] width 190 height 47
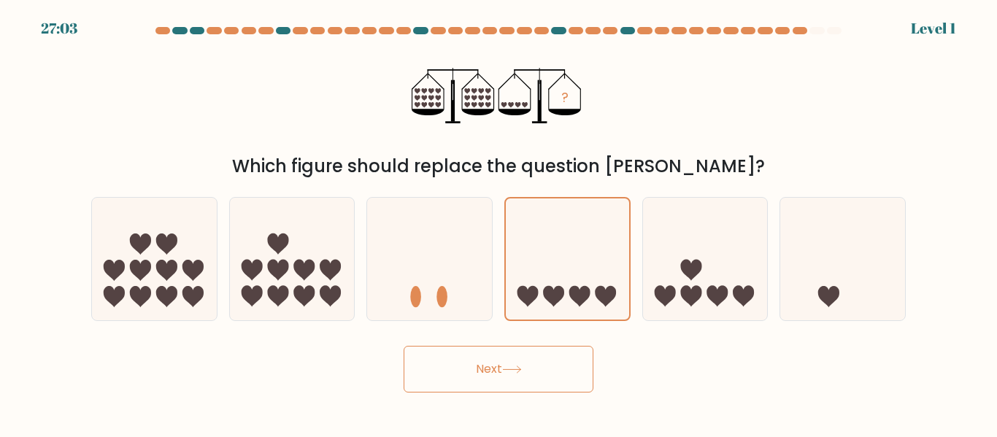
click at [555, 374] on button "Next" at bounding box center [498, 369] width 190 height 47
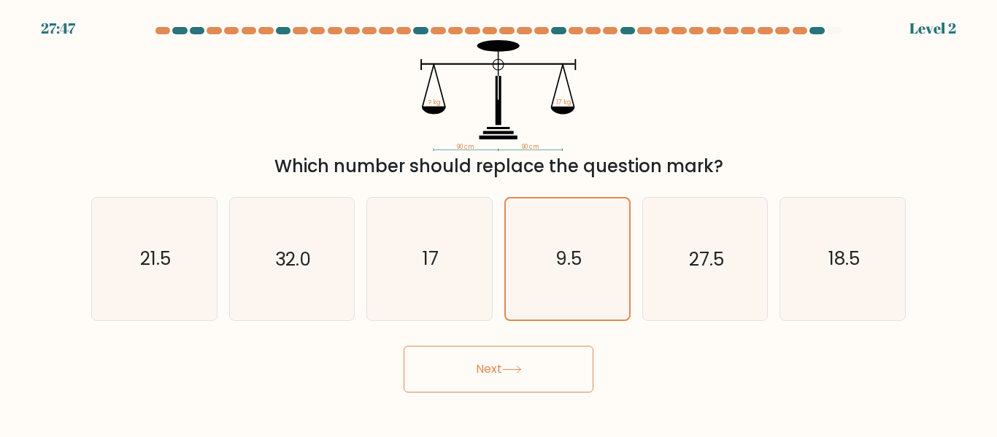
click at [557, 373] on button "Next" at bounding box center [498, 369] width 190 height 47
click at [559, 381] on button "Next" at bounding box center [498, 369] width 190 height 47
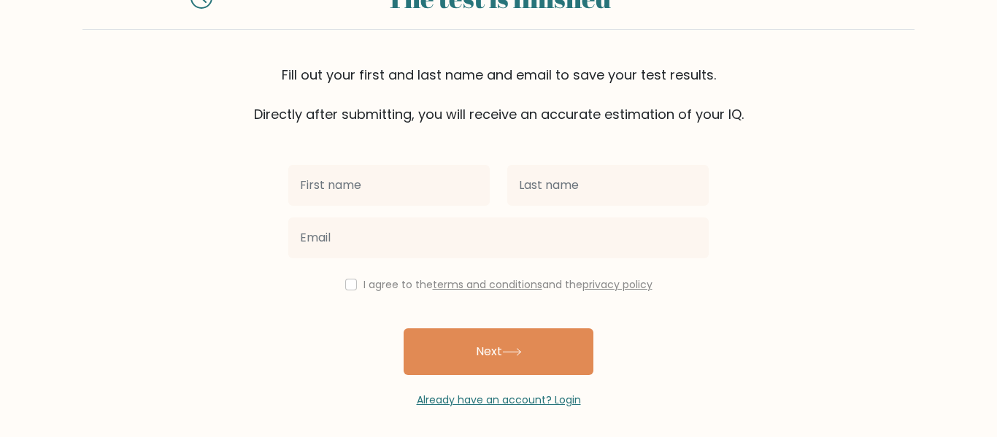
scroll to position [75, 0]
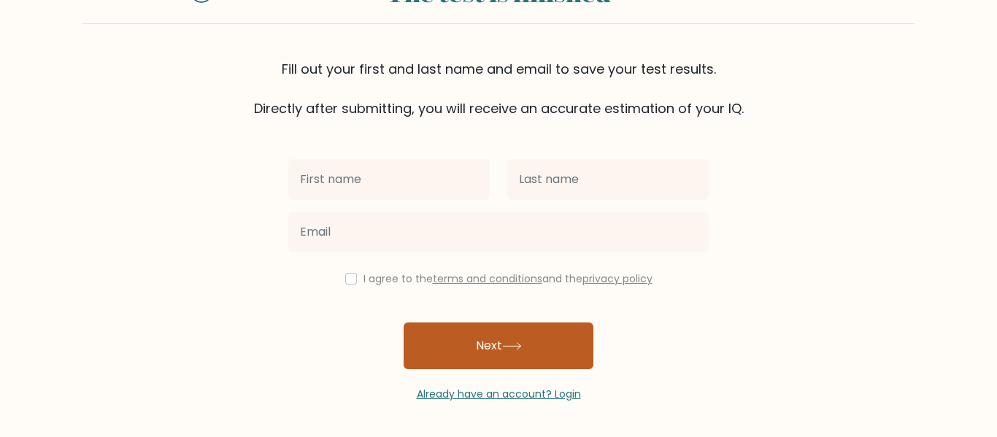
click at [587, 347] on button "Next" at bounding box center [498, 345] width 190 height 47
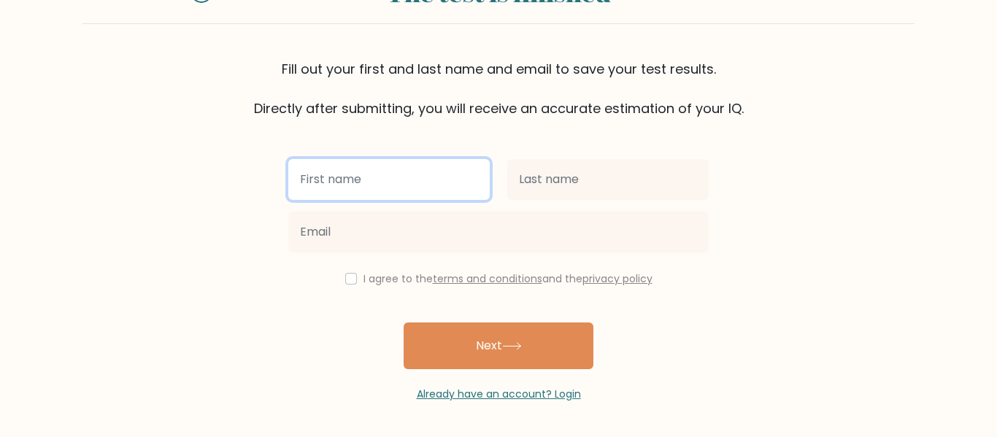
click at [455, 183] on input "text" at bounding box center [388, 179] width 201 height 41
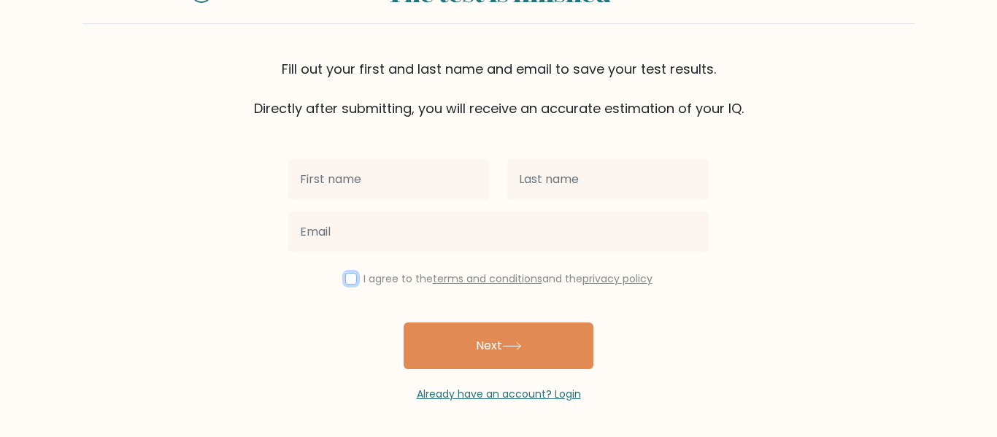
click at [348, 284] on input "checkbox" at bounding box center [351, 279] width 12 height 12
checkbox input "true"
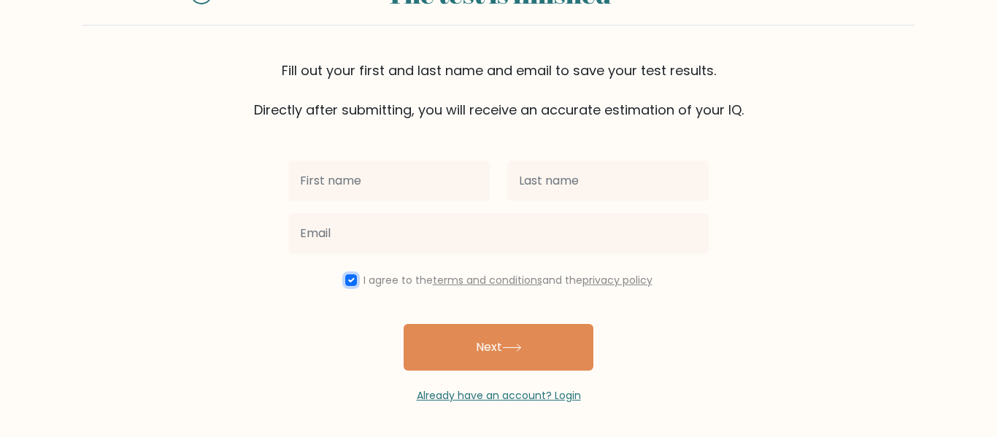
scroll to position [0, 0]
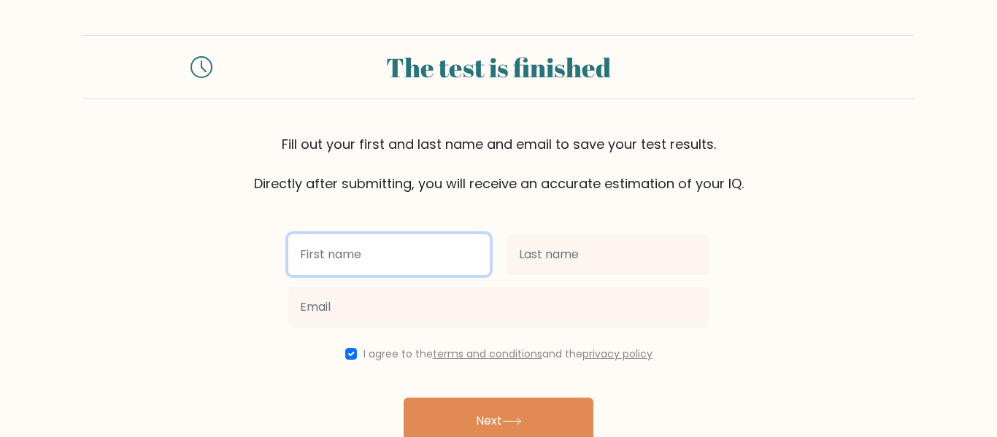
click at [458, 250] on input "text" at bounding box center [388, 254] width 201 height 41
type input "gi"
